Goal: Communication & Community: Answer question/provide support

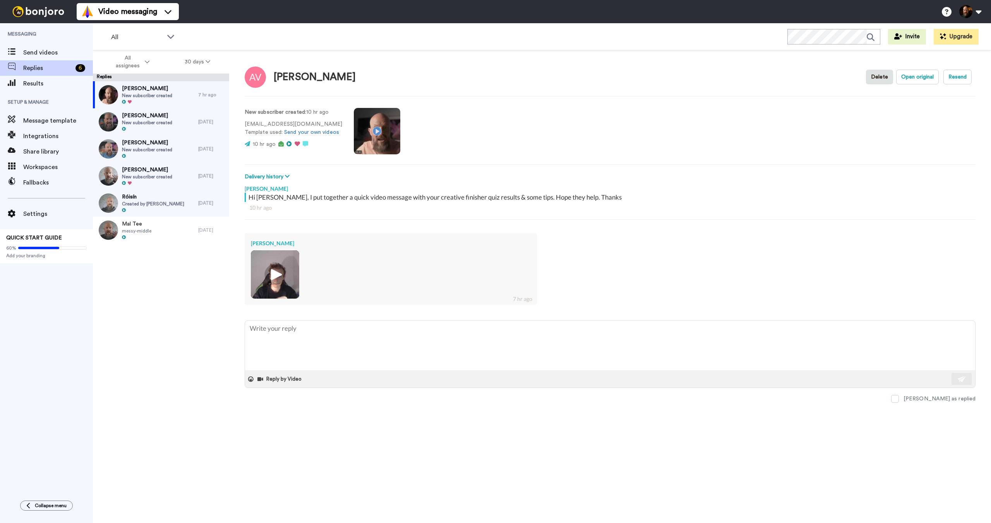
type textarea "x"
click at [44, 13] on img at bounding box center [38, 11] width 58 height 11
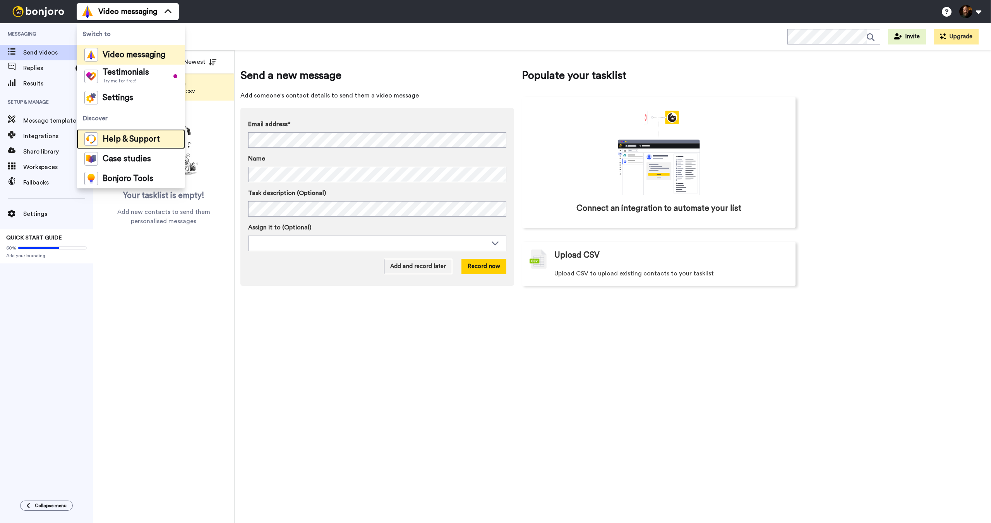
click at [136, 140] on span "Help & Support" at bounding box center [131, 139] width 57 height 8
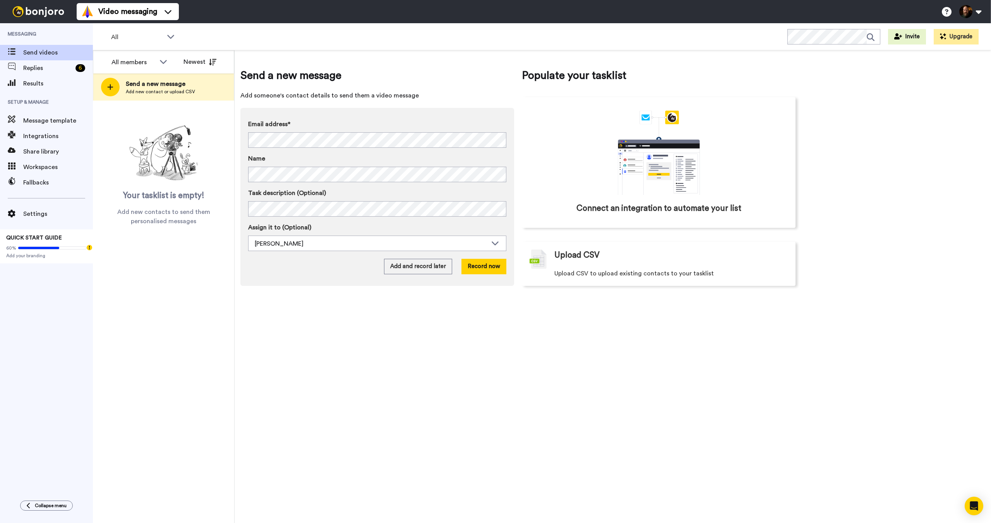
click at [141, 296] on div "All members All members Roly Miller Newest Send a new message Add new contact o…" at bounding box center [164, 286] width 142 height 473
click at [36, 72] on span "Replies" at bounding box center [47, 67] width 49 height 9
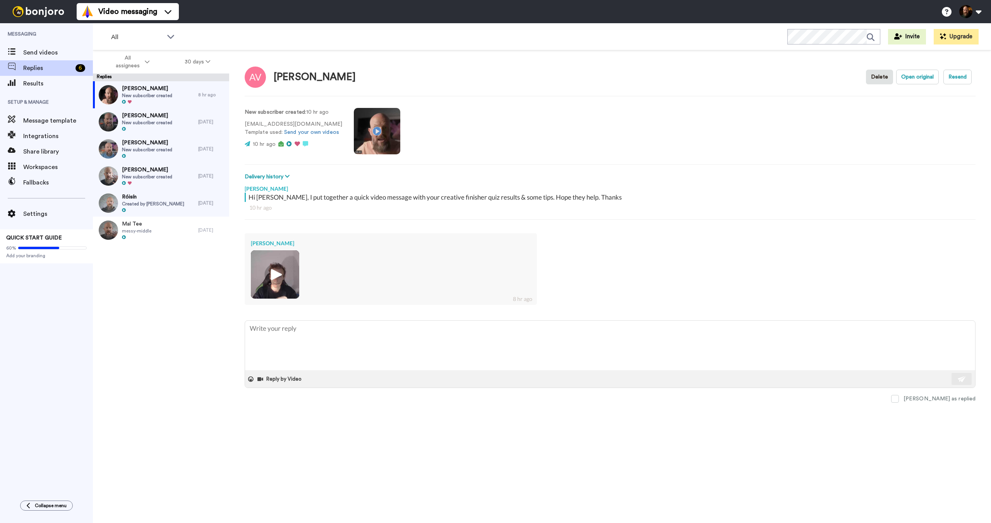
click at [290, 284] on img at bounding box center [275, 274] width 48 height 48
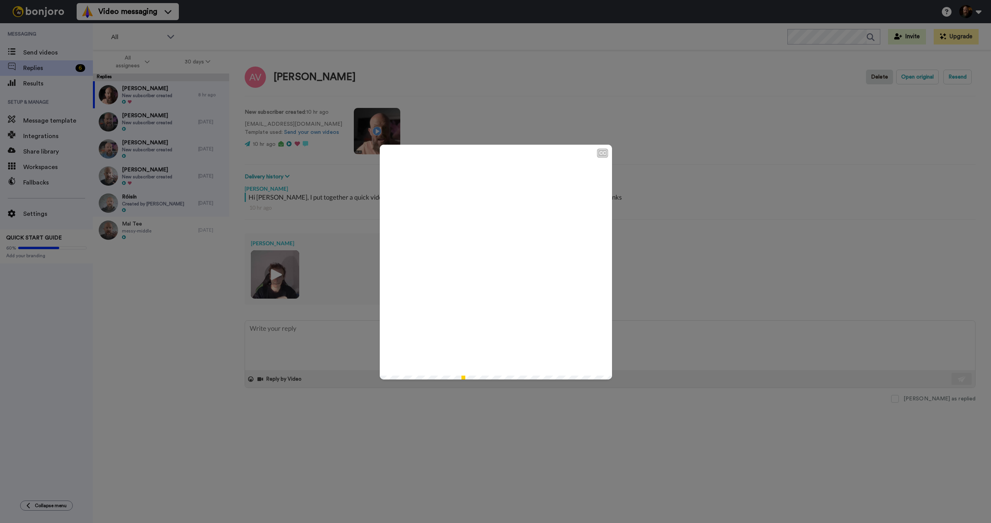
click at [494, 266] on icon at bounding box center [496, 262] width 21 height 21
click at [672, 337] on div "CC Play/Pause 2:19 / 2:19" at bounding box center [495, 261] width 991 height 523
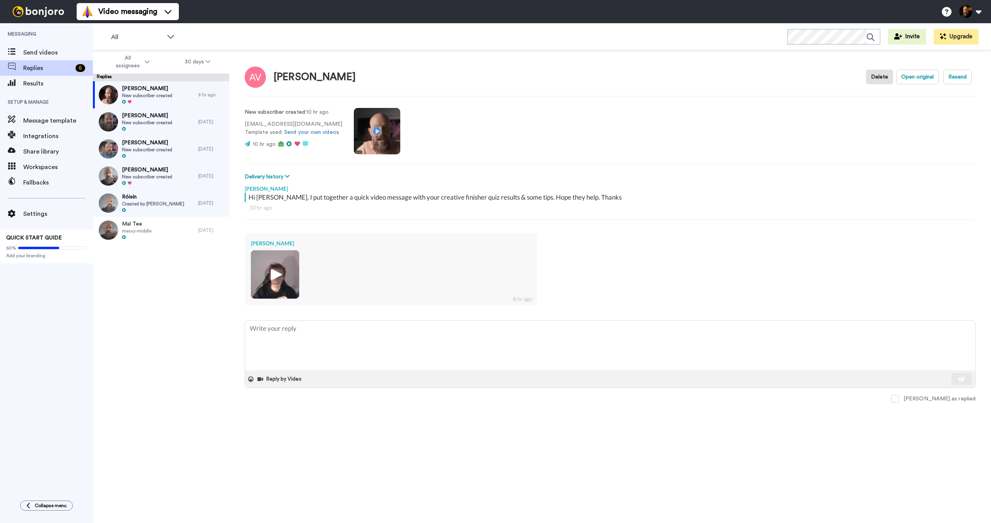
click at [295, 278] on img at bounding box center [275, 274] width 48 height 48
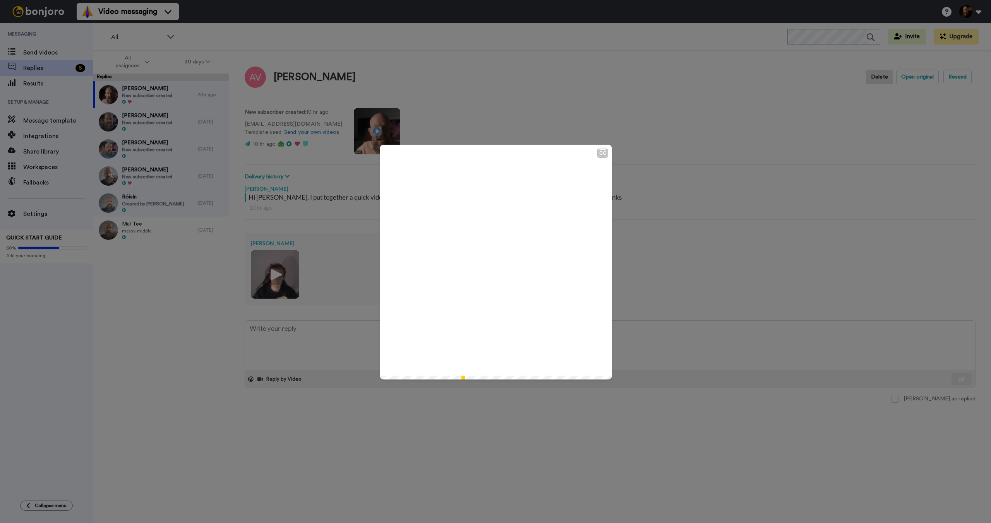
click at [498, 264] on icon at bounding box center [496, 262] width 21 height 21
click at [494, 267] on icon at bounding box center [496, 262] width 21 height 21
click at [486, 270] on icon "Play/Pause" at bounding box center [496, 262] width 21 height 37
click at [491, 261] on icon "Play/Pause" at bounding box center [496, 262] width 21 height 37
click at [533, 267] on video at bounding box center [496, 261] width 232 height 232
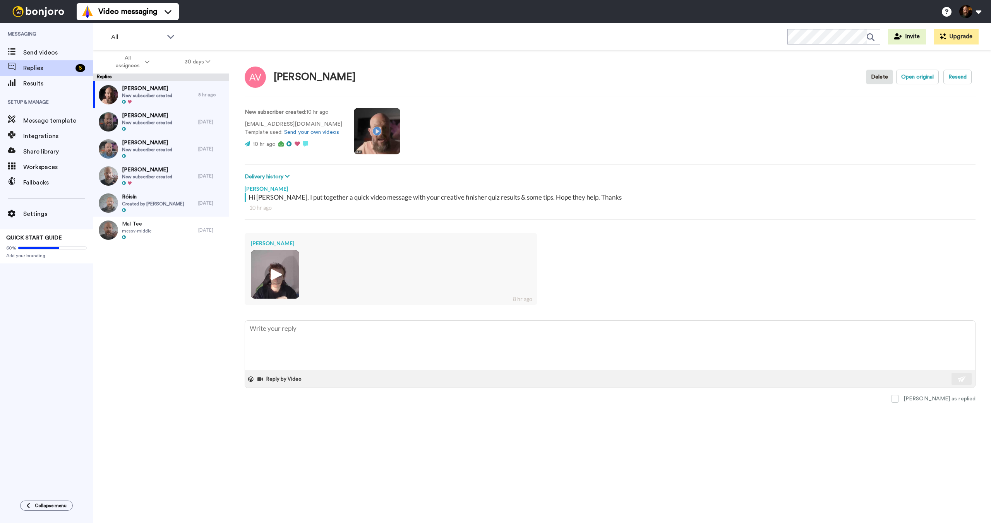
click at [520, 433] on div "Alex V Delete Open original Resend New subscriber created : 10 hr ago valuta_al…" at bounding box center [610, 300] width 762 height 500
click at [275, 378] on button "Reply by Video" at bounding box center [280, 379] width 47 height 12
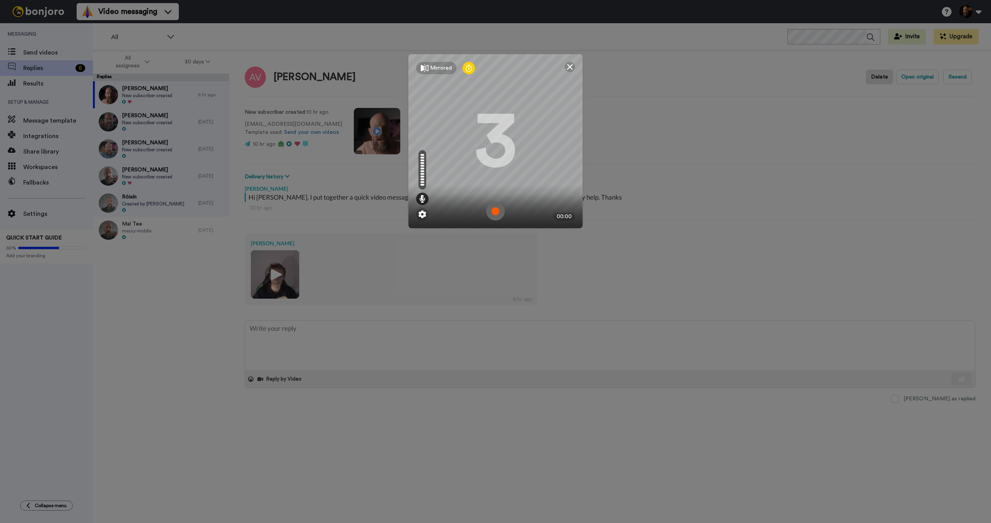
click at [496, 212] on img at bounding box center [495, 211] width 19 height 19
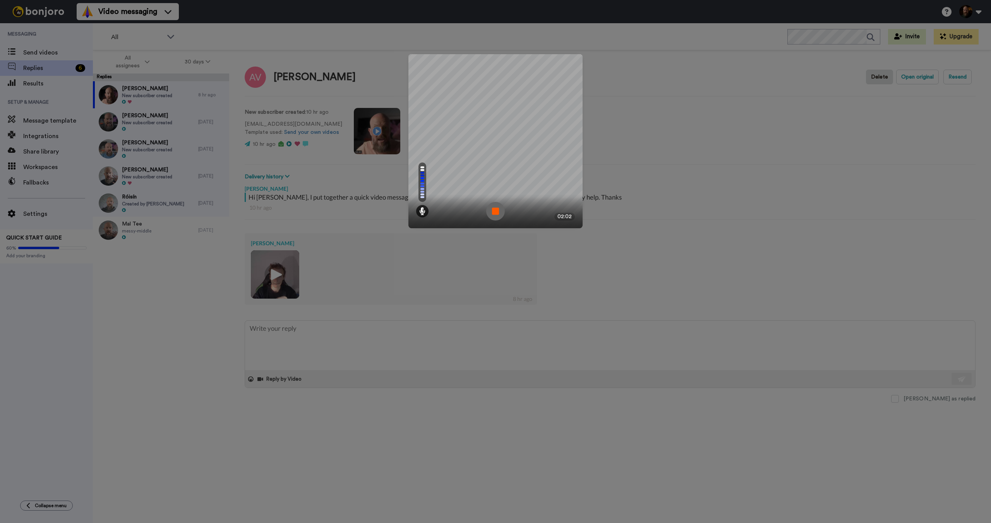
click at [496, 212] on img at bounding box center [495, 211] width 19 height 19
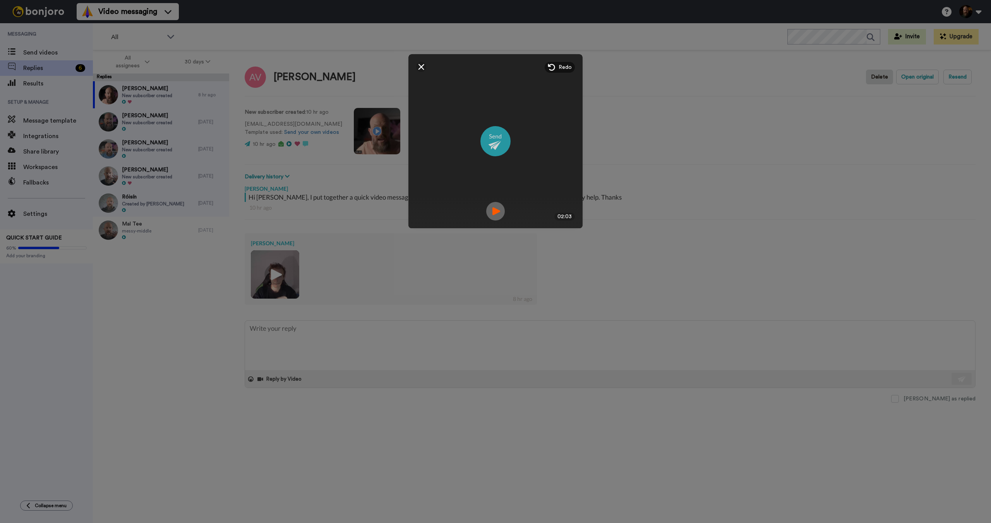
click at [493, 144] on img at bounding box center [495, 141] width 30 height 30
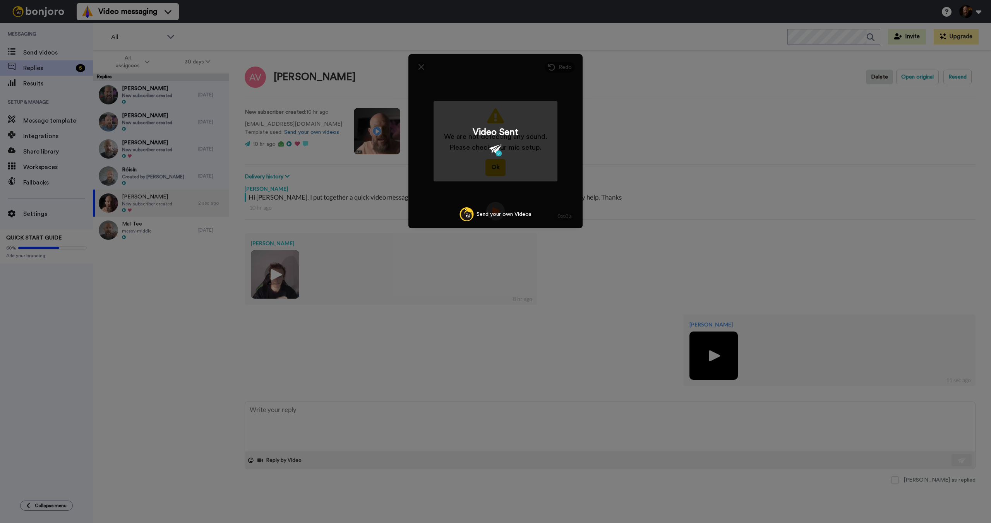
click at [568, 251] on div "We are not detecting any sound. Please check your mic setup. Ok Mirrored Redo 3…" at bounding box center [495, 261] width 991 height 523
type textarea "x"
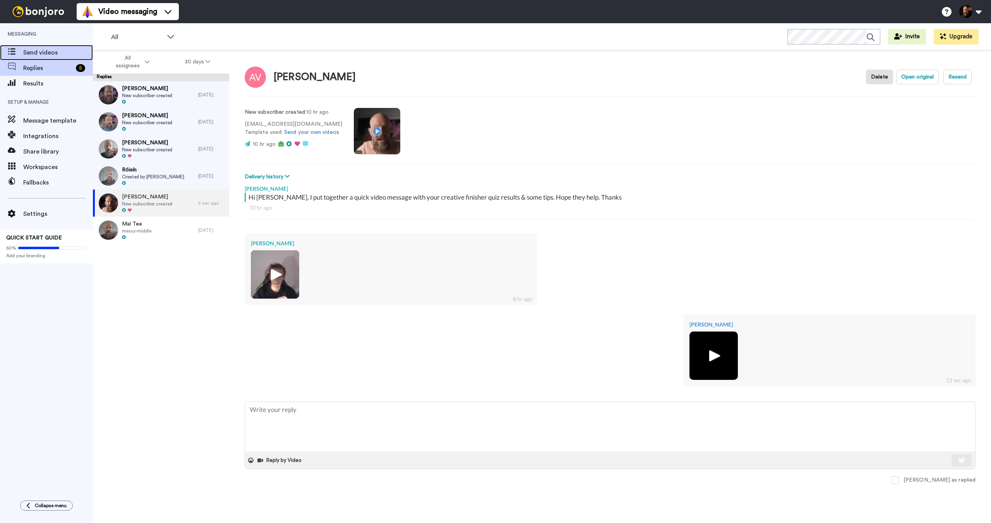
click at [40, 57] on div "Send videos" at bounding box center [46, 52] width 93 height 15
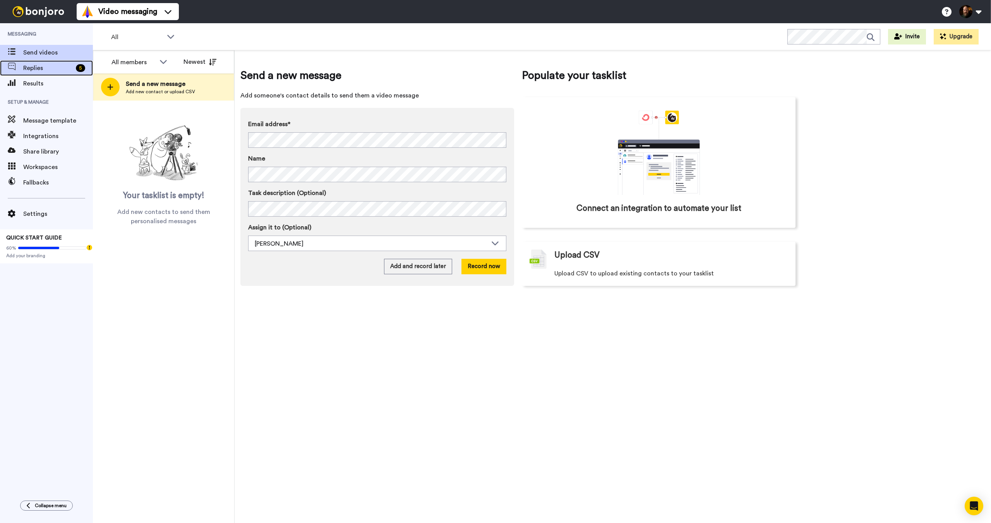
click at [53, 69] on span "Replies" at bounding box center [48, 67] width 50 height 9
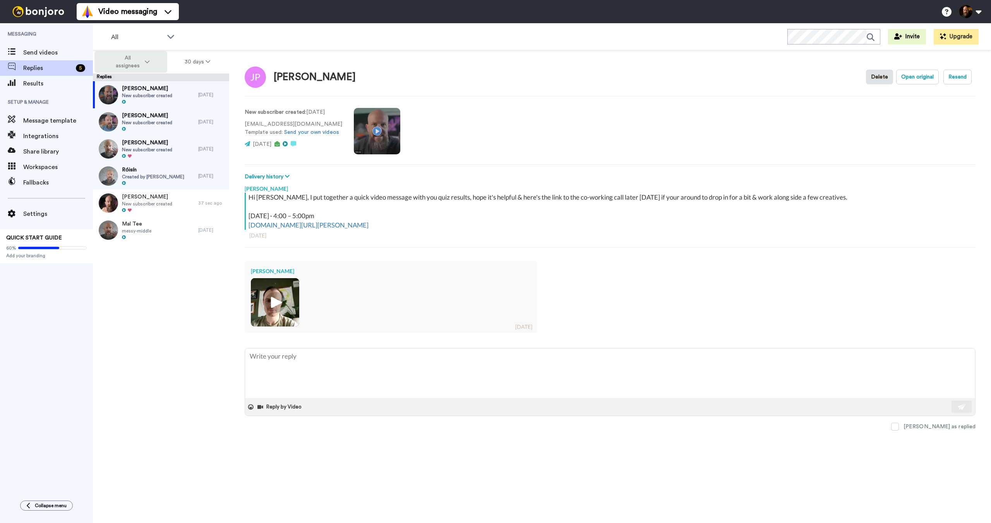
click at [155, 63] on button "All assignees" at bounding box center [130, 62] width 73 height 22
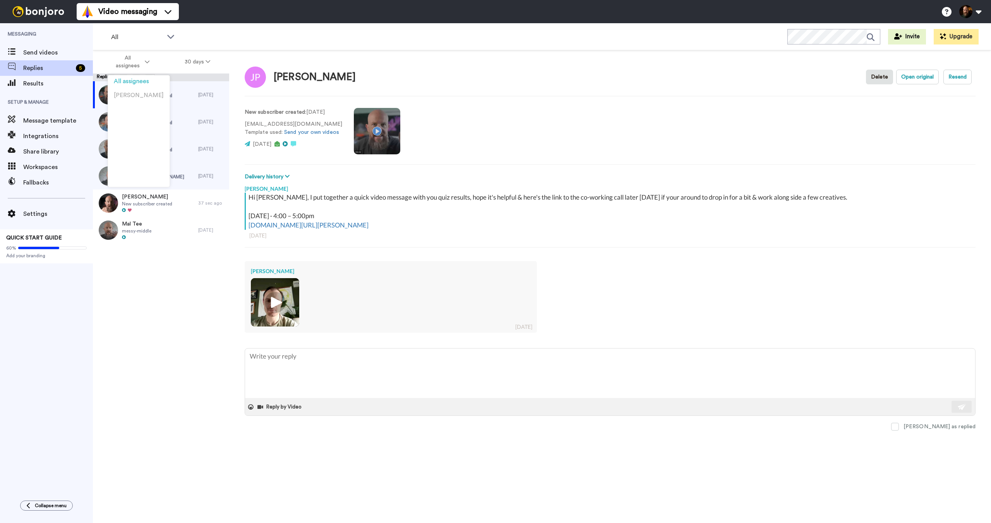
click at [316, 45] on div "All WORKSPACES View all All Default Task List + Add a new workspace Invite Upgr…" at bounding box center [542, 36] width 898 height 27
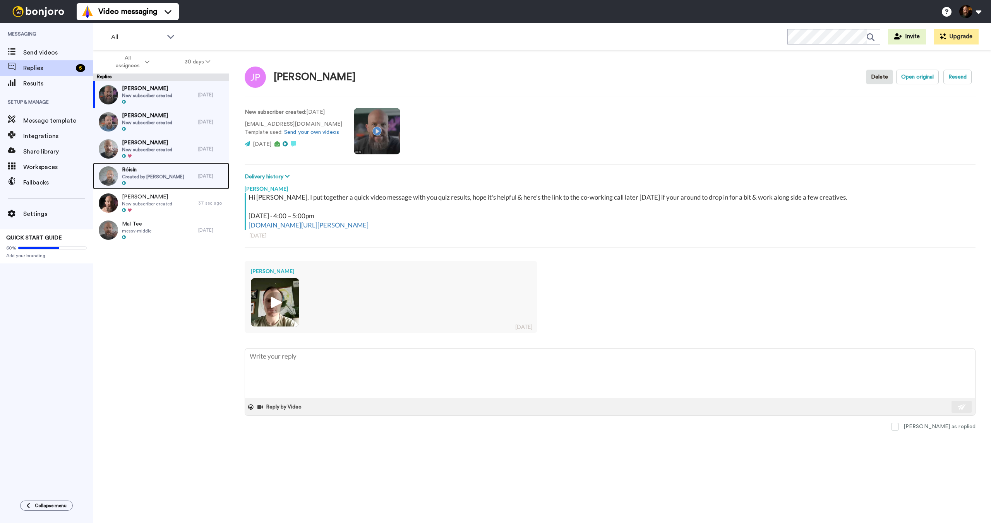
click at [175, 177] on div "Róisín Created by [PERSON_NAME]" at bounding box center [145, 176] width 105 height 27
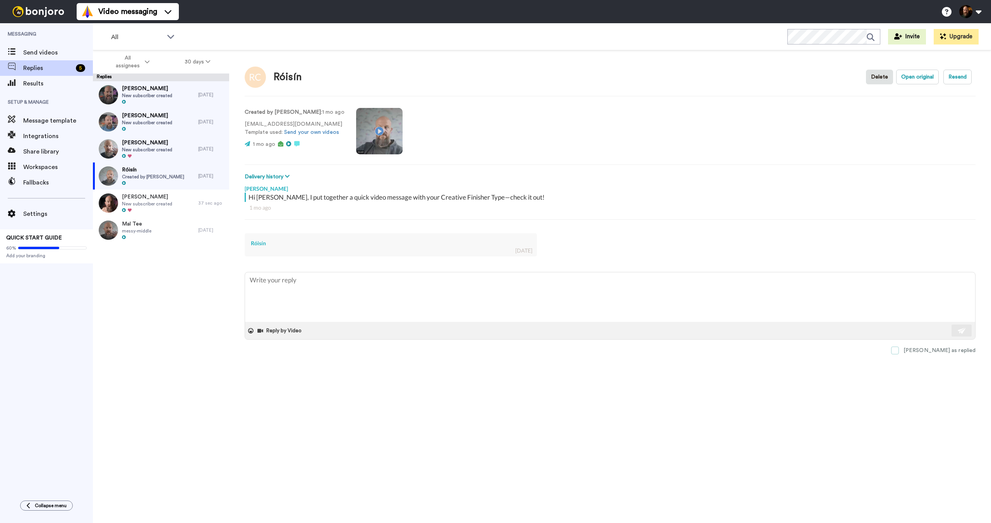
click at [933, 352] on label "[PERSON_NAME] as replied" at bounding box center [933, 351] width 84 height 8
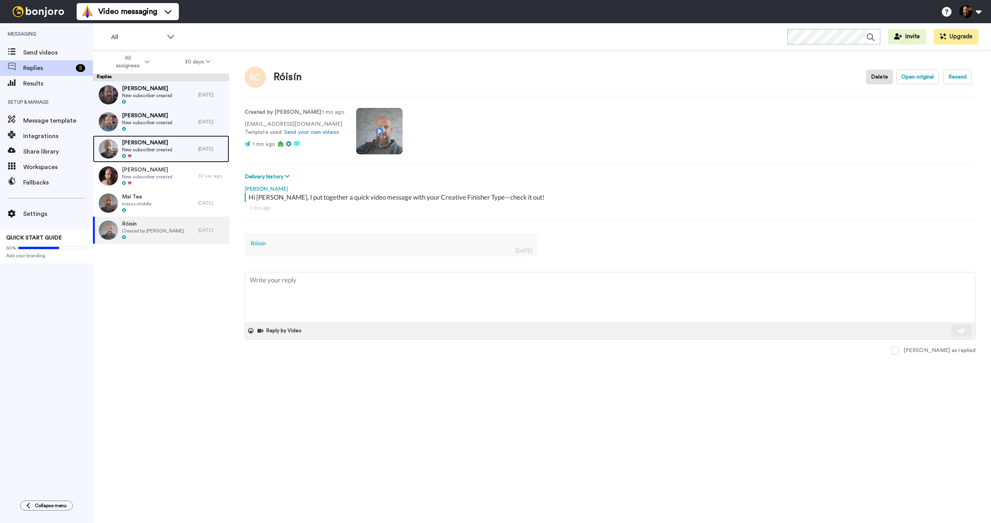
click at [152, 147] on span "New subscriber created" at bounding box center [147, 150] width 50 height 6
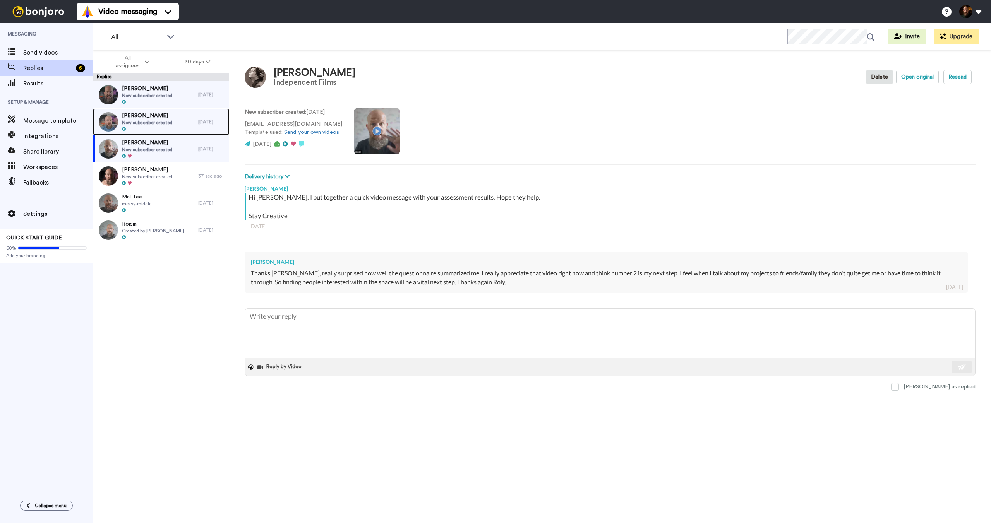
click at [140, 122] on span "New subscriber created" at bounding box center [147, 123] width 50 height 6
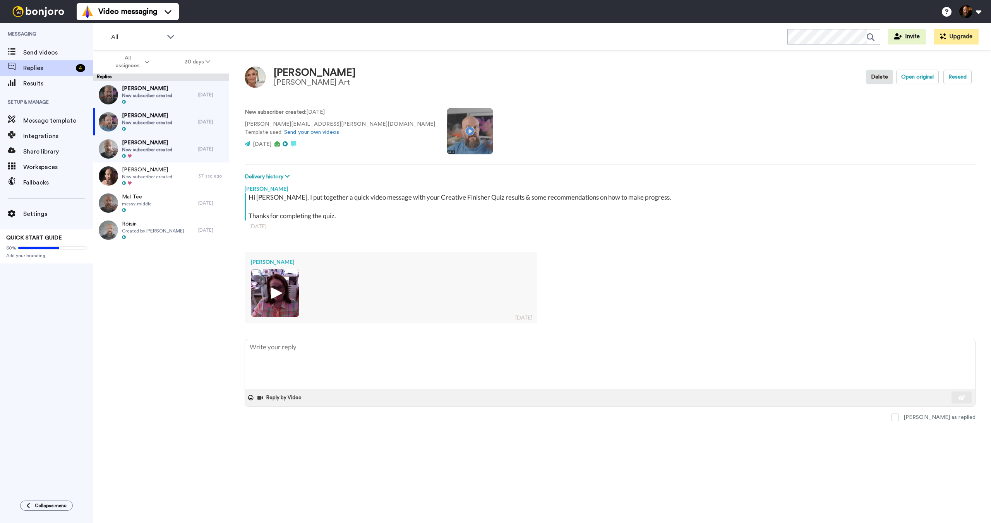
click at [657, 110] on div "New subscriber created : [DATE] [PERSON_NAME][EMAIL_ADDRESS][PERSON_NAME][DOMAI…" at bounding box center [610, 130] width 731 height 53
type textarea "x"
